Goal: Task Accomplishment & Management: Use online tool/utility

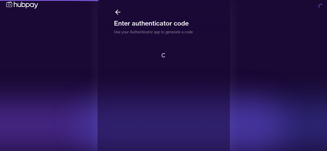
scroll to position [1, 0]
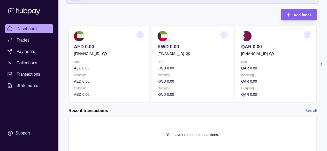
scroll to position [76, 0]
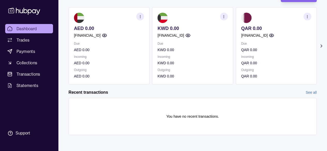
click at [323, 50] on section "Add funds AED 0.00 [FINANCIAL_ID] Due AED 0.00 Incoming AED 0.00 Outgoing AED 0…" at bounding box center [192, 67] width 268 height 155
click at [318, 46] on section "Add funds AED 0.00 [FINANCIAL_ID] Due AED 0.00 Incoming AED 0.00 Outgoing AED 0…" at bounding box center [192, 67] width 268 height 155
click at [319, 45] on icon at bounding box center [320, 45] width 5 height 5
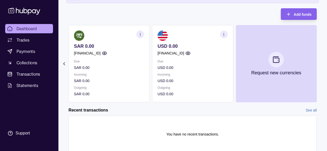
scroll to position [50, 0]
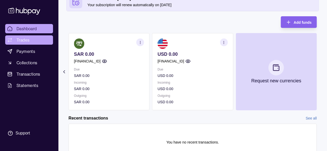
click at [39, 37] on link "Trades" at bounding box center [29, 39] width 48 height 9
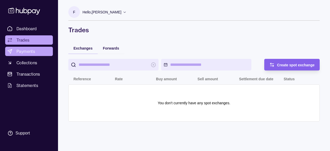
click at [34, 54] on span "Payments" at bounding box center [26, 51] width 19 height 6
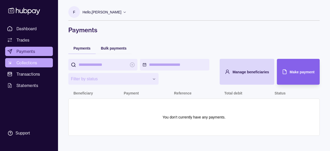
click at [45, 61] on link "Collections" at bounding box center [29, 62] width 48 height 9
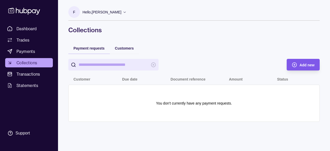
click at [304, 64] on span "Add new" at bounding box center [307, 65] width 15 height 4
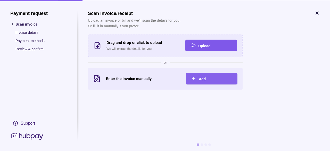
click at [207, 46] on span "Upload" at bounding box center [204, 46] width 12 height 4
click at [212, 77] on div "Add" at bounding box center [216, 79] width 34 height 6
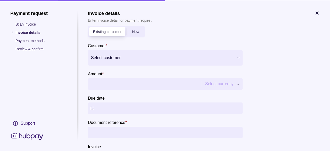
click at [146, 58] on div at bounding box center [162, 57] width 142 height 7
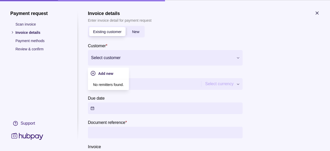
click at [315, 62] on section "Invoice details Enter invoice detail for payment request Existing customer New …" at bounding box center [204, 94] width 232 height 168
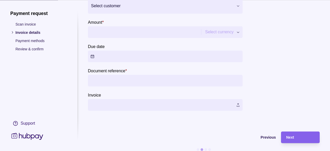
scroll to position [60, 0]
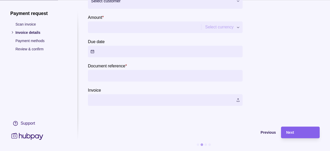
drag, startPoint x: 35, startPoint y: 45, endPoint x: 36, endPoint y: 41, distance: 4.3
click at [35, 45] on ul "Scan invoice Invoice details Payment methods Review & confirm" at bounding box center [38, 36] width 57 height 30
click at [36, 41] on p "Payment methods" at bounding box center [41, 41] width 52 height 6
click at [286, 127] on div "Next" at bounding box center [297, 132] width 36 height 12
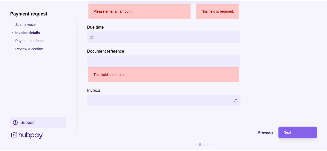
scroll to position [107, 0]
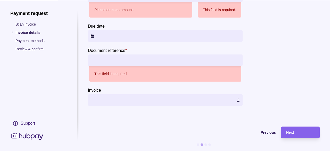
click at [29, 139] on icon at bounding box center [27, 136] width 34 height 10
click at [28, 137] on icon at bounding box center [27, 136] width 34 height 10
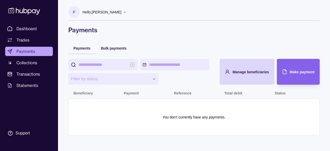
click at [139, 37] on div "**********" at bounding box center [194, 70] width 272 height 141
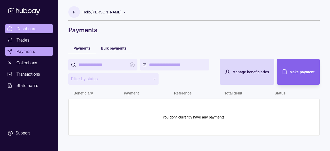
click at [16, 25] on link "Dashboard" at bounding box center [29, 28] width 48 height 9
